Goal: Task Accomplishment & Management: Manage account settings

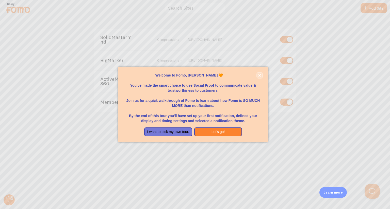
click at [259, 75] on icon "close," at bounding box center [259, 75] width 3 height 3
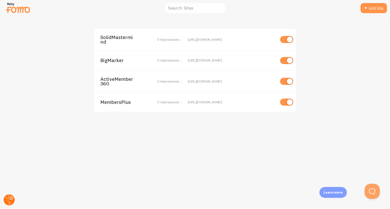
click at [9, 198] on circle at bounding box center [9, 200] width 11 height 11
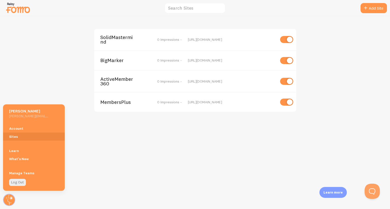
click at [282, 103] on input "checkbox" at bounding box center [286, 102] width 13 height 7
checkbox input "false"
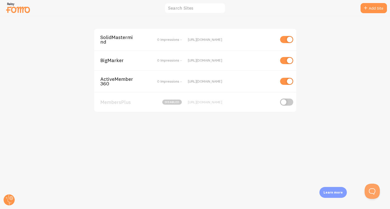
click at [282, 81] on input "checkbox" at bounding box center [286, 81] width 13 height 7
checkbox input "false"
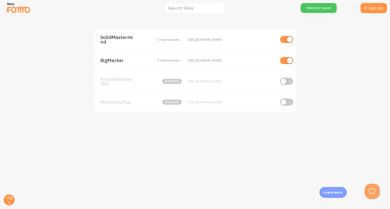
click at [282, 38] on input "checkbox" at bounding box center [286, 39] width 13 height 7
checkbox input "false"
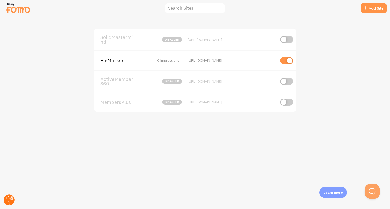
click at [9, 201] on circle at bounding box center [9, 200] width 11 height 11
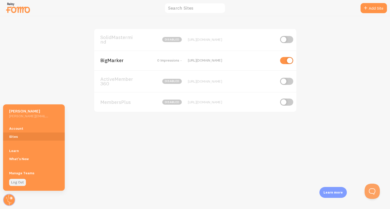
click at [14, 182] on link "Log Out" at bounding box center [17, 182] width 17 height 7
